Goal: Information Seeking & Learning: Learn about a topic

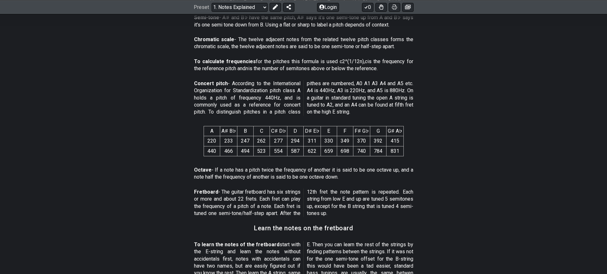
scroll to position [485, 0]
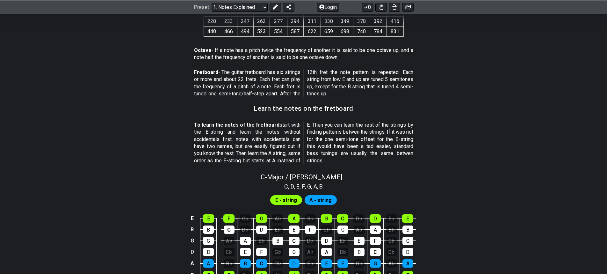
click at [289, 184] on span "," at bounding box center [289, 186] width 3 height 9
click at [295, 179] on span "C - Major / Ionian" at bounding box center [302, 177] width 82 height 8
select select "C"
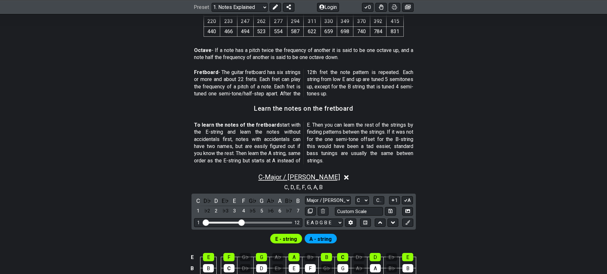
click at [311, 177] on span "C - Major / Ionian" at bounding box center [299, 177] width 82 height 8
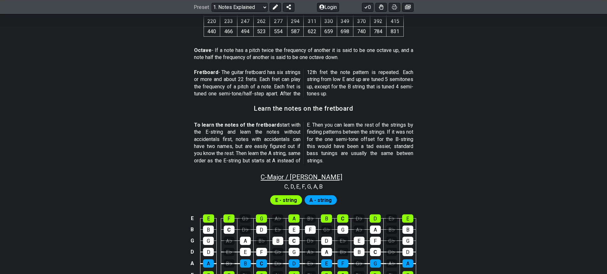
click at [311, 177] on span "C - Major / Ionian" at bounding box center [302, 177] width 82 height 8
select select "C"
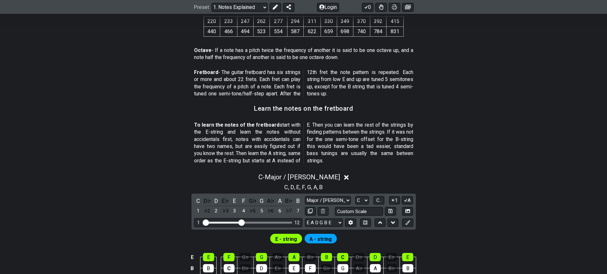
drag, startPoint x: 236, startPoint y: 222, endPoint x: 231, endPoint y: 222, distance: 4.8
click at [231, 222] on div "Visible fret range" at bounding box center [222, 222] width 37 height 2
drag, startPoint x: 243, startPoint y: 222, endPoint x: 204, endPoint y: 221, distance: 39.5
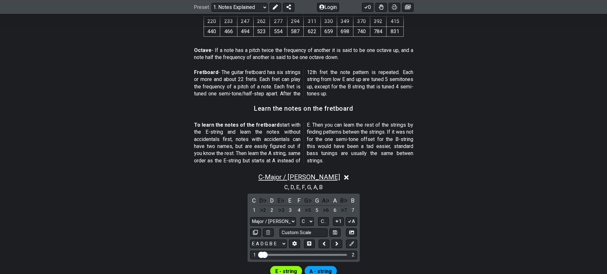
click at [304, 175] on span "C - Major / Ionian" at bounding box center [299, 177] width 82 height 8
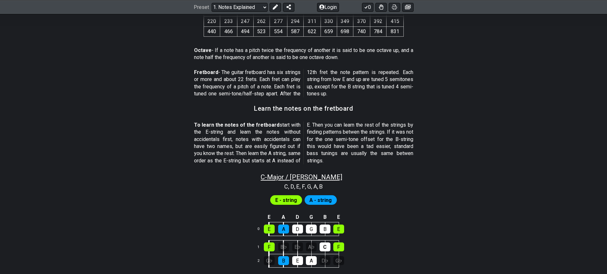
click at [304, 176] on span "C - Major / Ionian" at bounding box center [302, 177] width 82 height 8
select select "C"
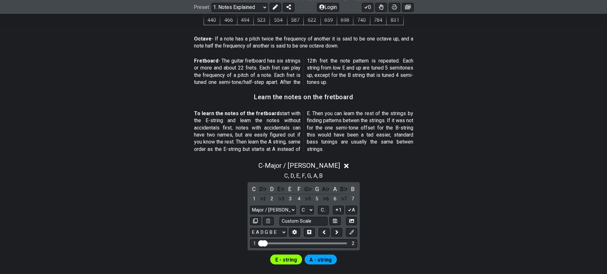
scroll to position [517, 0]
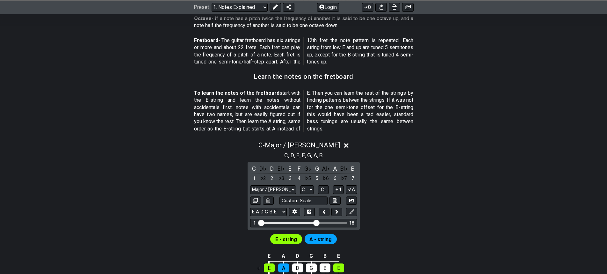
drag, startPoint x: 266, startPoint y: 223, endPoint x: 317, endPoint y: 225, distance: 51.0
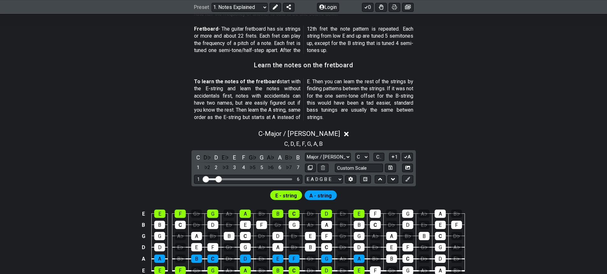
scroll to position [549, 0]
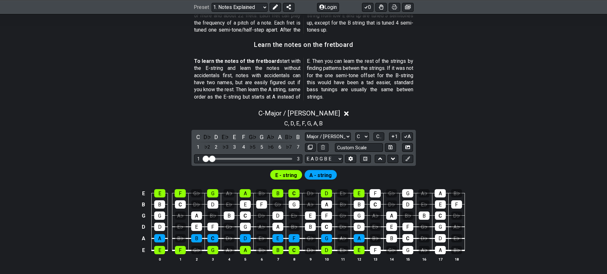
drag, startPoint x: 260, startPoint y: 193, endPoint x: 212, endPoint y: 181, distance: 49.1
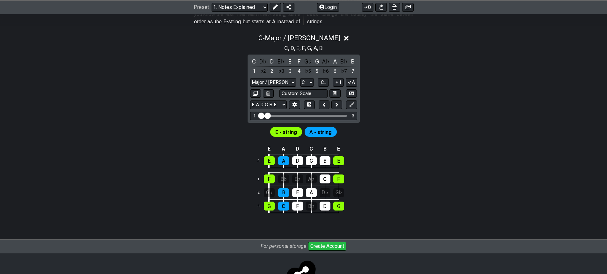
scroll to position [612, 0]
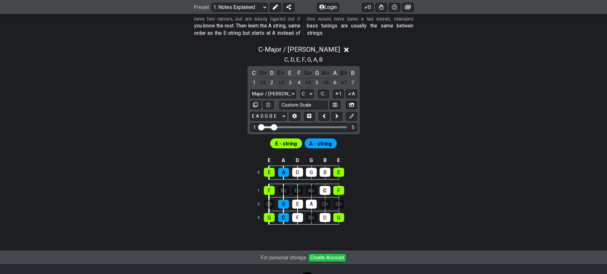
drag, startPoint x: 268, startPoint y: 128, endPoint x: 275, endPoint y: 128, distance: 7.0
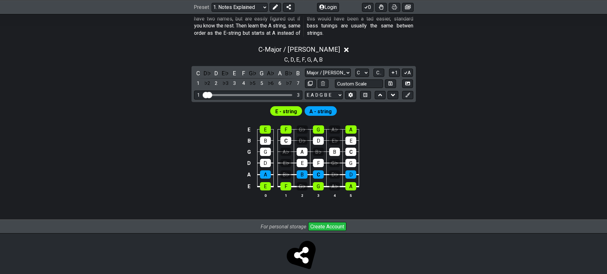
drag, startPoint x: 221, startPoint y: 94, endPoint x: 205, endPoint y: 96, distance: 16.0
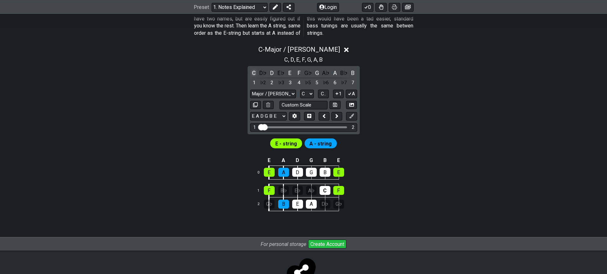
click at [253, 75] on div "C" at bounding box center [254, 72] width 8 height 9
click at [257, 71] on div "C" at bounding box center [254, 72] width 8 height 9
click at [272, 74] on div "D" at bounding box center [272, 72] width 8 height 9
click at [272, 73] on div "D" at bounding box center [272, 72] width 8 height 9
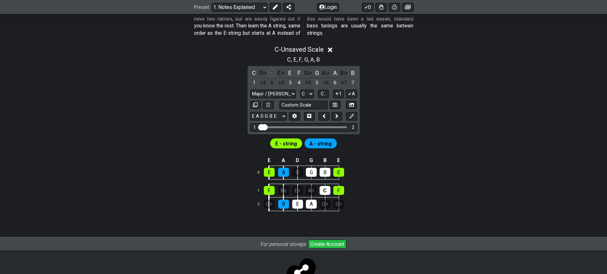
click at [272, 73] on div "D" at bounding box center [272, 72] width 8 height 9
click at [276, 92] on select "Major / Ionian Custom Scale Minor Pentatonic Major Pentatonic Minor Blues Major…" at bounding box center [273, 93] width 46 height 9
click at [250, 89] on select "Major / Ionian Custom Scale Minor Pentatonic Major Pentatonic Minor Blues Major…" at bounding box center [273, 93] width 46 height 9
click at [277, 91] on select "Major / Ionian Custom Scale Minor Pentatonic Major Pentatonic Minor Blues Major…" at bounding box center [273, 93] width 46 height 9
select select "Minor Blues"
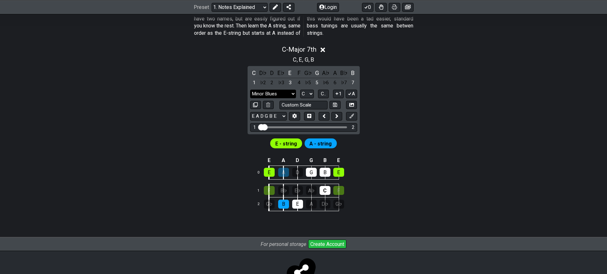
click at [250, 89] on select "Major / Ionian Custom Scale Minor Pentatonic Major Pentatonic Minor Blues Major…" at bounding box center [273, 93] width 46 height 9
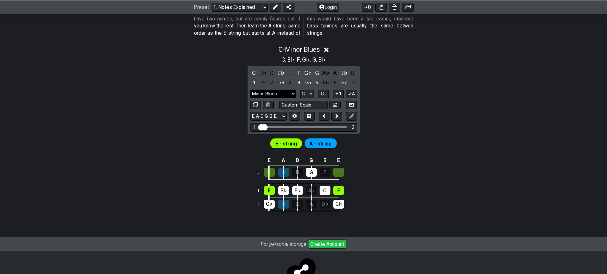
click at [268, 96] on select "Major / Ionian Custom Scale Minor Pentatonic Major Pentatonic Minor Blues Major…" at bounding box center [273, 93] width 46 height 9
click at [276, 91] on select "Major / Ionian Custom Scale Minor Pentatonic Major Pentatonic Minor Blues Major…" at bounding box center [273, 93] width 46 height 9
drag, startPoint x: 420, startPoint y: 81, endPoint x: 423, endPoint y: 84, distance: 3.9
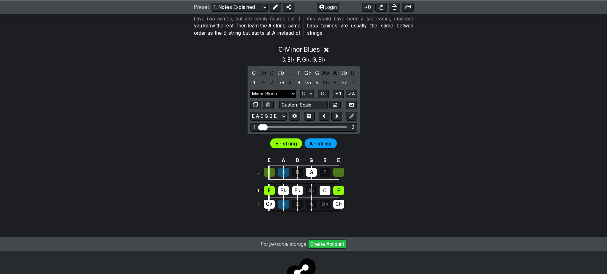
click at [282, 96] on select "Major / Ionian Custom Scale Minor Pentatonic Major Pentatonic Minor Blues Major…" at bounding box center [273, 93] width 46 height 9
drag, startPoint x: 267, startPoint y: 129, endPoint x: 355, endPoint y: 125, distance: 88.0
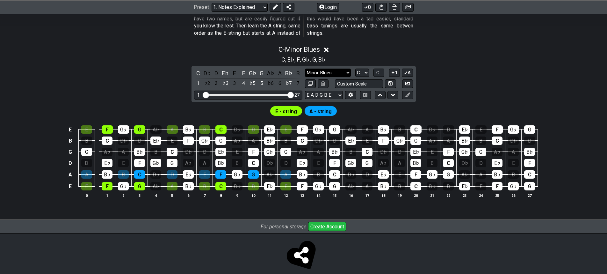
click at [333, 77] on select "Major / Ionian Custom Scale Minor Pentatonic Major Pentatonic Minor Blues Major…" at bounding box center [328, 72] width 46 height 9
click at [158, 62] on div "C , E♭ , F , G♭ , G , B♭" at bounding box center [303, 59] width 497 height 10
click at [323, 94] on select "E A D G B E E A D G B E E A D G B E B E A D F♯ B A D G C E A D A D G B E E♭ A♭ …" at bounding box center [324, 95] width 38 height 9
click at [305, 91] on select "E A D G B E E A D G B E E A D G B E B E A D F♯ B A D G C E A D A D G B E E♭ A♭ …" at bounding box center [324, 95] width 38 height 9
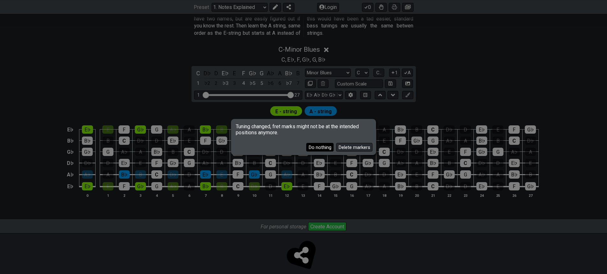
click at [326, 144] on button "Do nothing" at bounding box center [319, 147] width 27 height 9
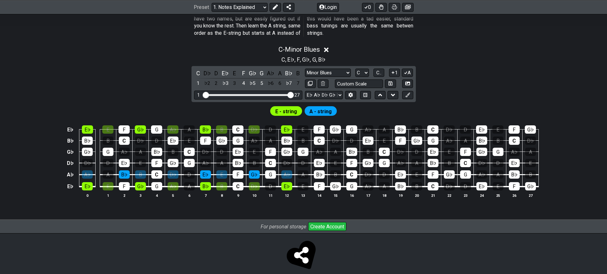
click at [327, 101] on div "C D♭ D E♭ E F G♭ G A♭ A B♭ B 1 ♭2 2 ♭3 3 4 ♭5 5 ♭6 6 ♭7 7 Major / Ionian Custom…" at bounding box center [303, 84] width 224 height 36
click at [328, 97] on select "E A D G B E E A D G B E E A D G B E B E A D F♯ B A D G C E A D A D G B E E♭ A♭ …" at bounding box center [324, 95] width 38 height 9
select select "E A D G B E"
click at [305, 91] on select "E A D G B E E A D G B E E A D G B E B E A D F♯ B A D G C E A D A D G B E E♭ A♭ …" at bounding box center [324, 95] width 38 height 9
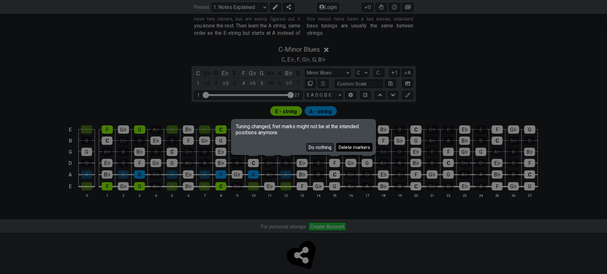
drag, startPoint x: 322, startPoint y: 139, endPoint x: 343, endPoint y: 146, distance: 22.5
click at [343, 146] on div "Do nothing Delete markers" at bounding box center [303, 144] width 143 height 18
click at [339, 147] on button "Delete markers" at bounding box center [354, 147] width 36 height 9
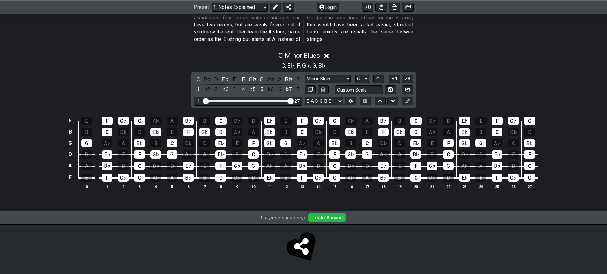
scroll to position [607, 0]
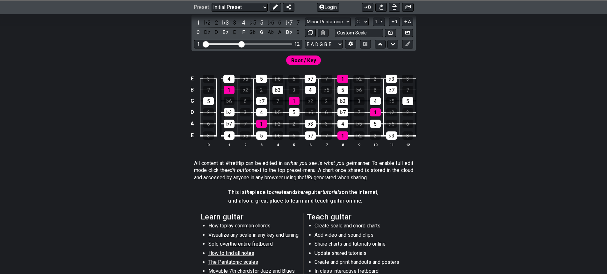
scroll to position [96, 0]
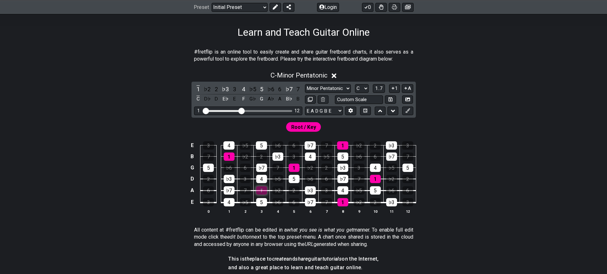
click at [260, 189] on div "1" at bounding box center [261, 190] width 11 height 8
click at [261, 189] on div "1" at bounding box center [261, 190] width 11 height 8
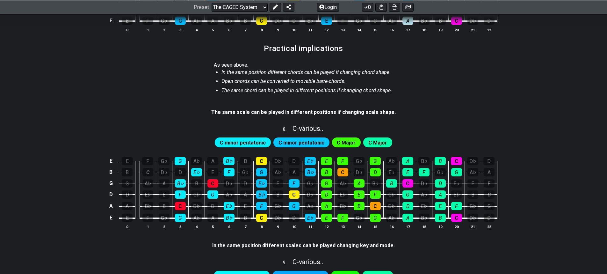
scroll to position [669, 0]
